Goal: Navigation & Orientation: Find specific page/section

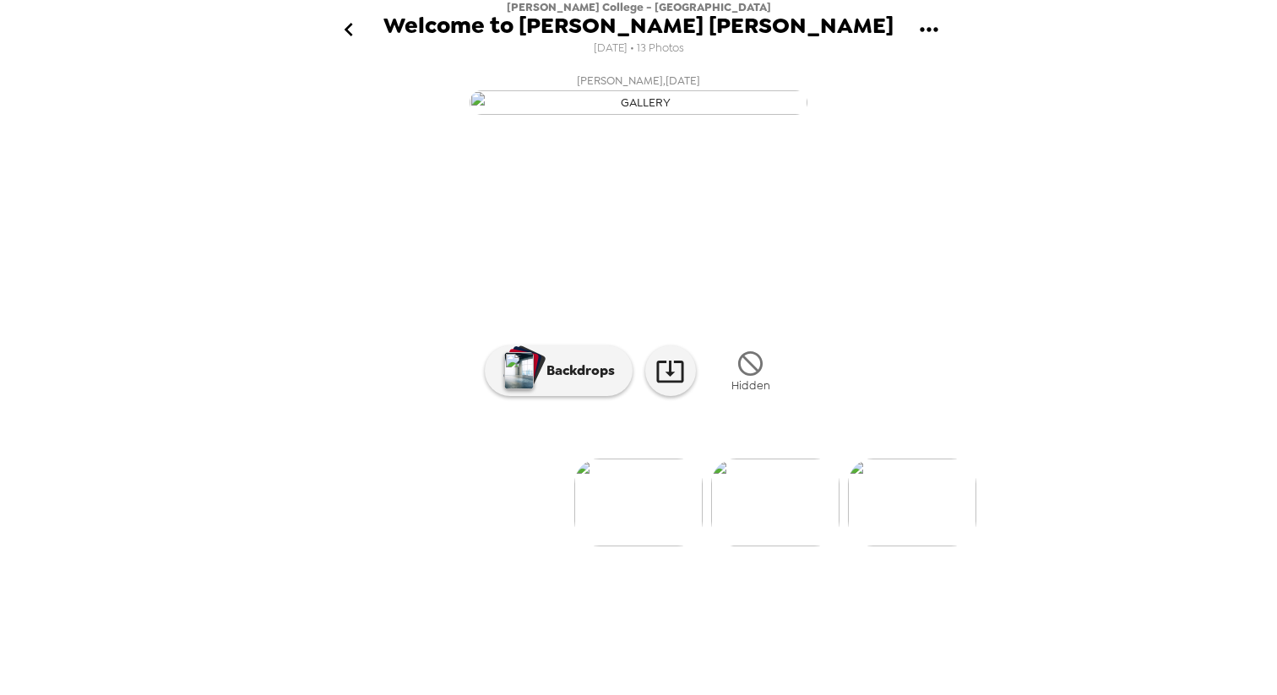
scroll to position [0, 954]
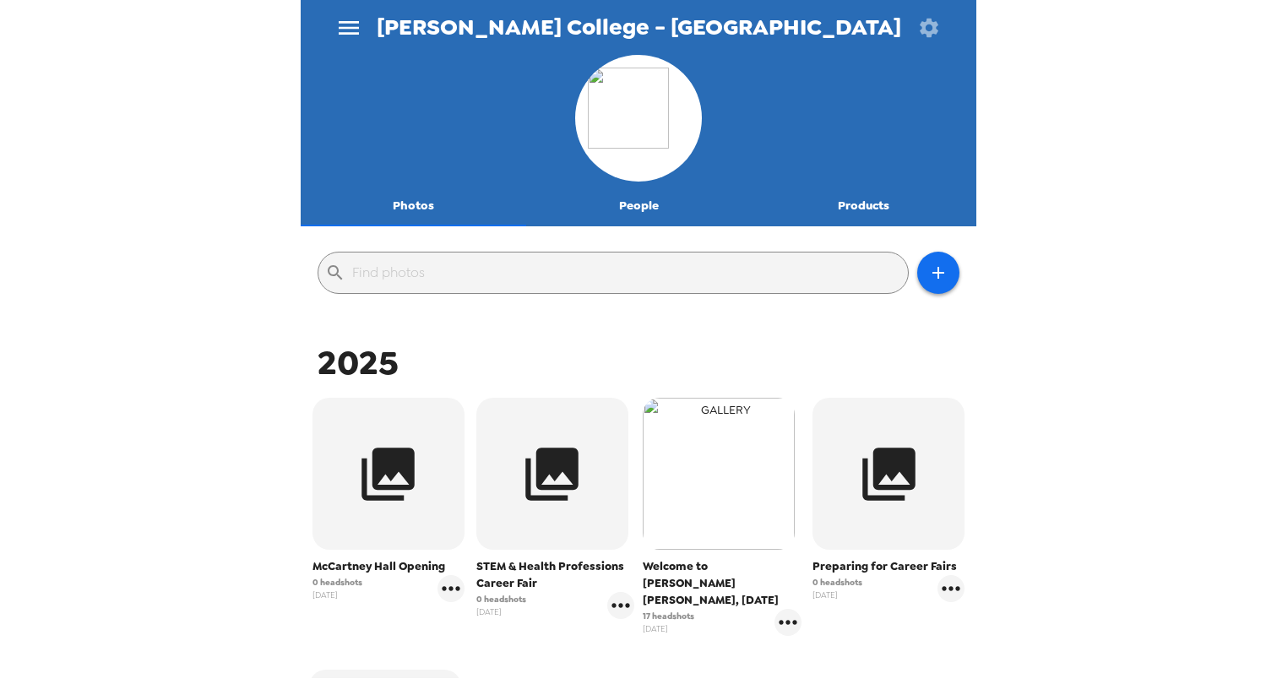
click at [739, 461] on img "button" at bounding box center [719, 474] width 152 height 152
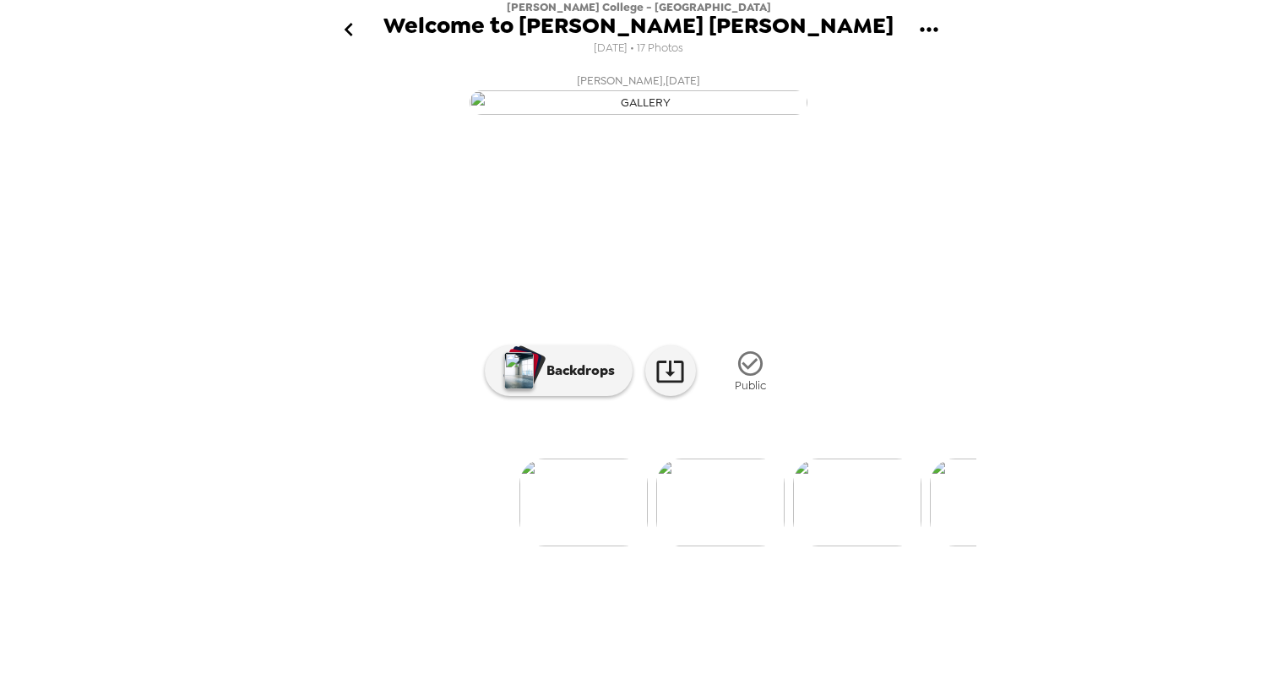
scroll to position [0, 56]
click at [726, 546] on img at bounding box center [719, 503] width 128 height 88
click at [584, 381] on p "Backdrops" at bounding box center [576, 371] width 77 height 20
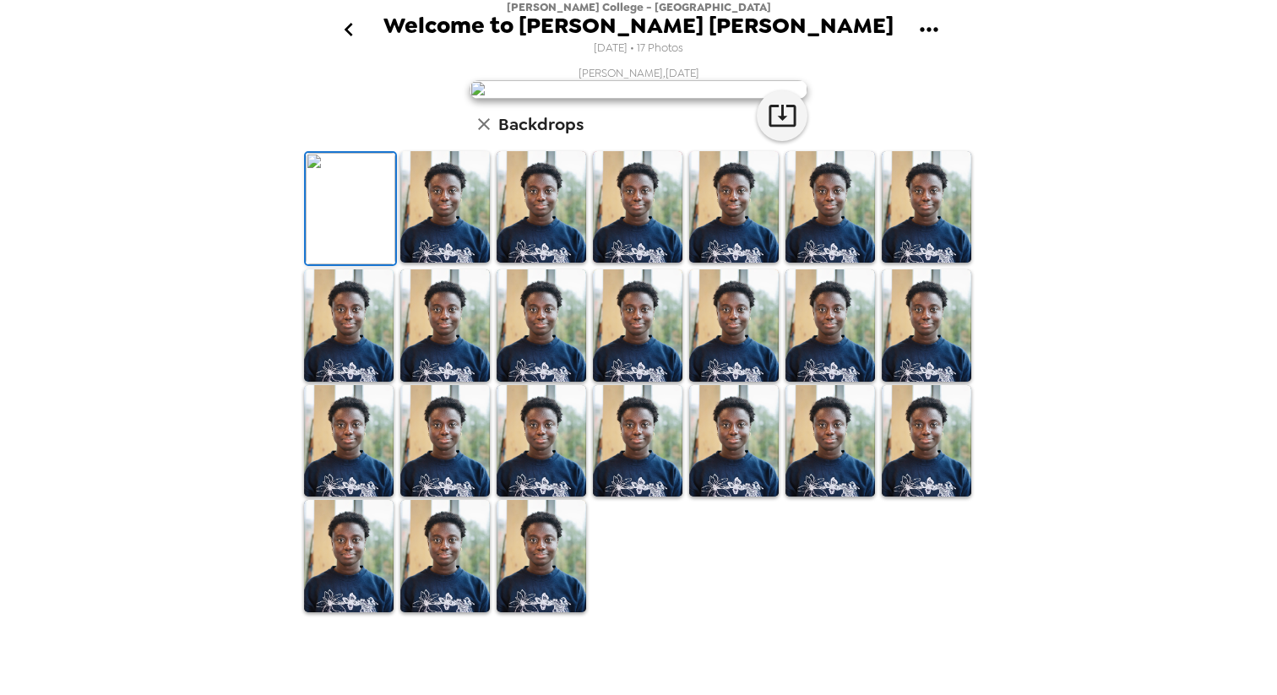
scroll to position [46, 0]
click at [345, 23] on icon "go back" at bounding box center [348, 29] width 27 height 27
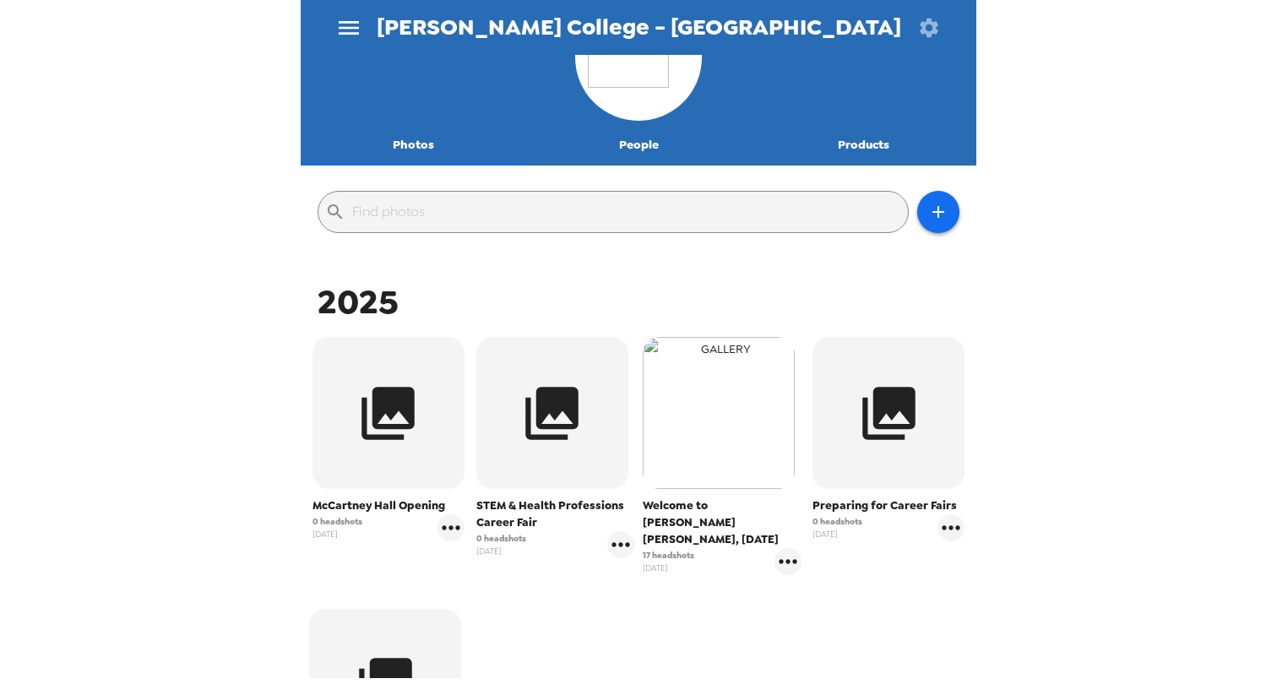
scroll to position [75, 0]
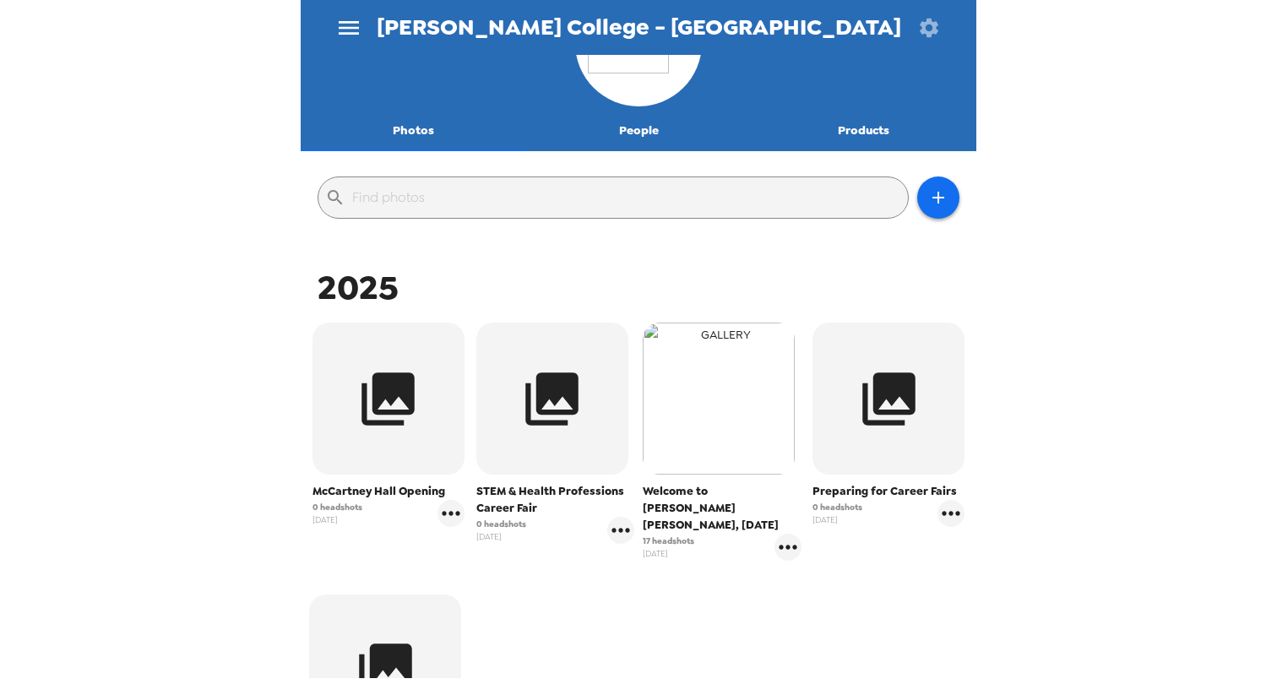
click at [703, 464] on img "button" at bounding box center [719, 399] width 152 height 152
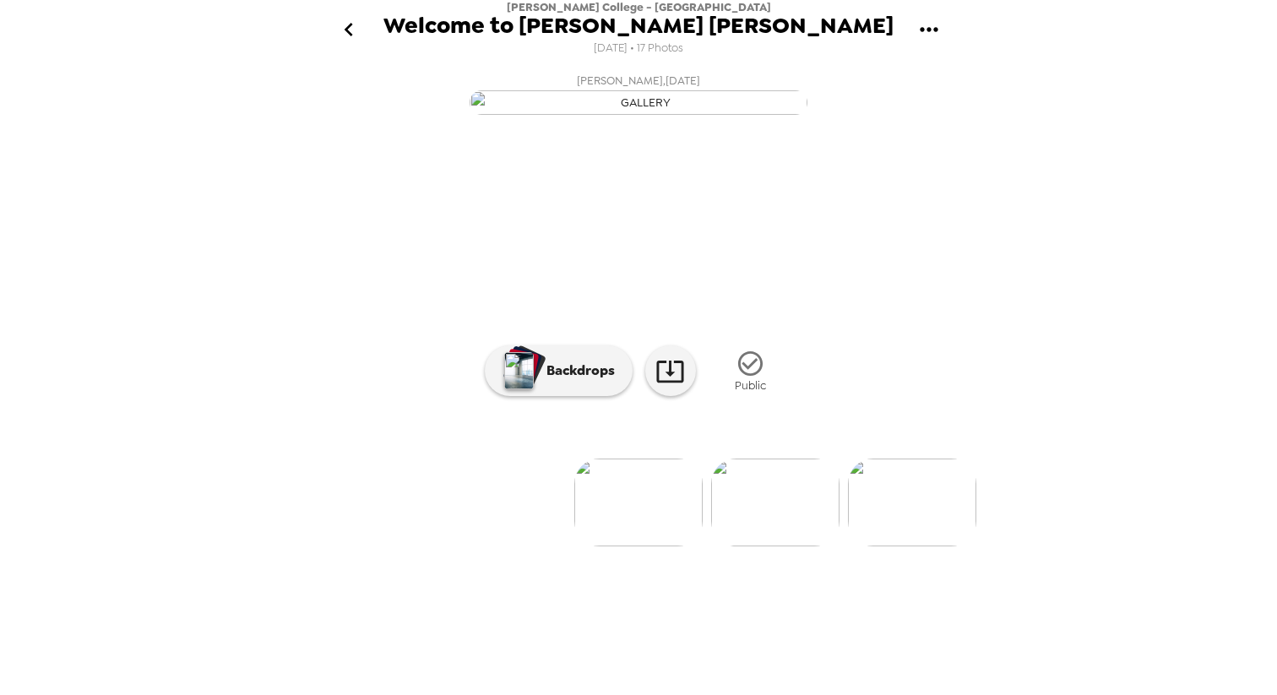
scroll to position [35, 0]
click at [895, 546] on img at bounding box center [912, 503] width 128 height 88
click at [644, 546] on img at bounding box center [639, 503] width 128 height 88
click at [370, 546] on img at bounding box center [365, 503] width 128 height 88
click at [598, 381] on p "Backdrops" at bounding box center [576, 371] width 77 height 20
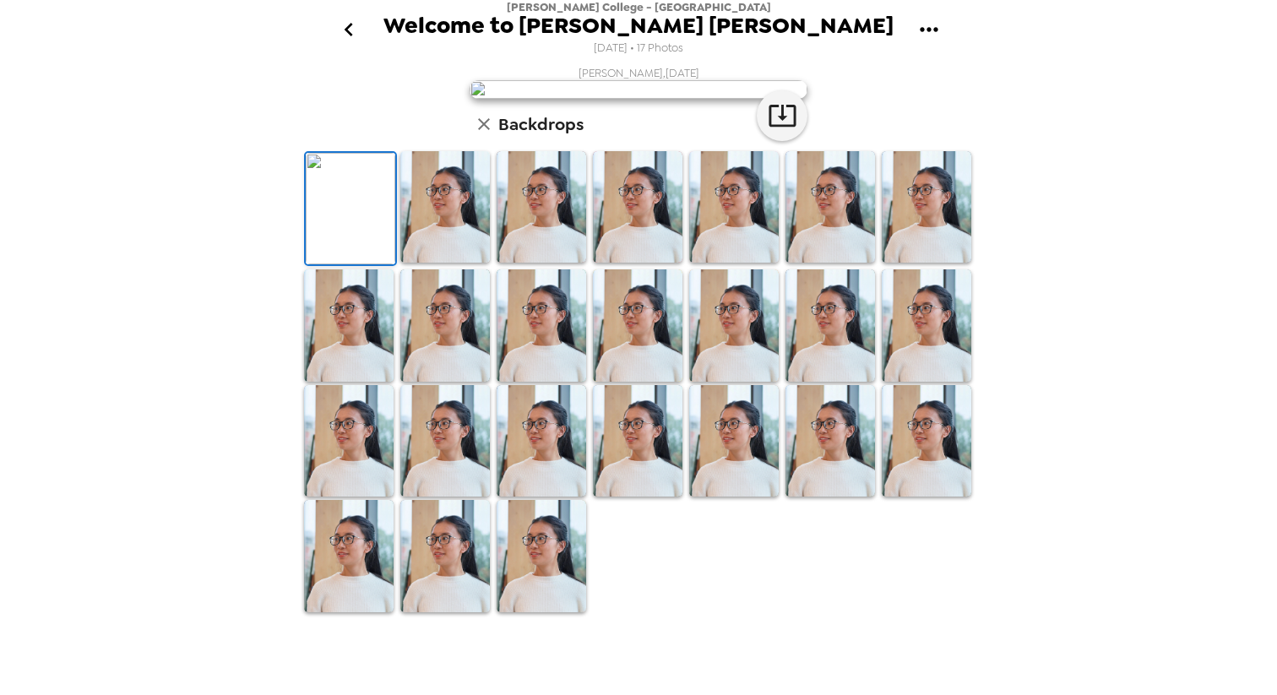
scroll to position [0, 0]
